Goal: Obtain resource: Obtain resource

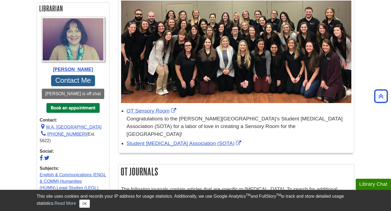
scroll to position [14, 0]
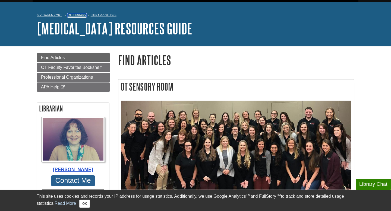
click at [74, 16] on link "DU Library" at bounding box center [77, 15] width 19 height 4
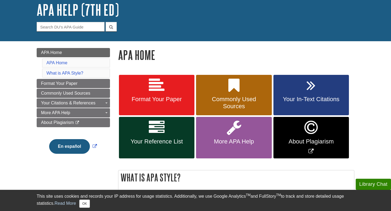
scroll to position [34, 0]
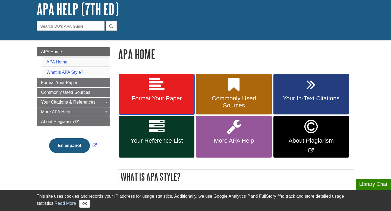
click at [157, 93] on link "Format Your Paper" at bounding box center [157, 94] width 76 height 41
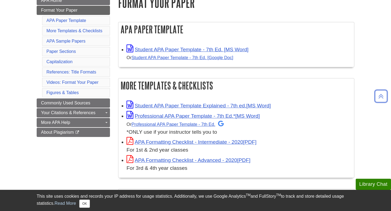
scroll to position [86, 0]
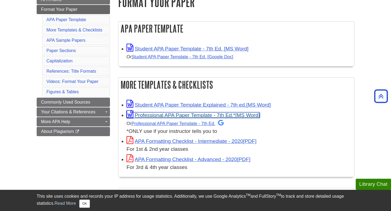
click at [162, 115] on link "Professional APA Paper Template - 7th Ed.*" at bounding box center [193, 115] width 133 height 6
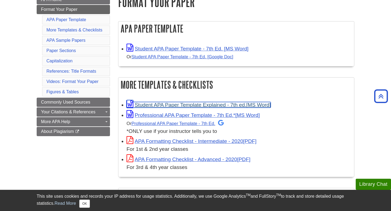
click at [193, 105] on link "Student APA Paper Template Explained - 7th ed." at bounding box center [199, 105] width 144 height 6
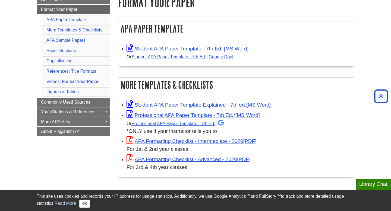
click at [275, 1] on h1 "Format Your Paper" at bounding box center [236, 2] width 236 height 14
